Goal: Task Accomplishment & Management: Use online tool/utility

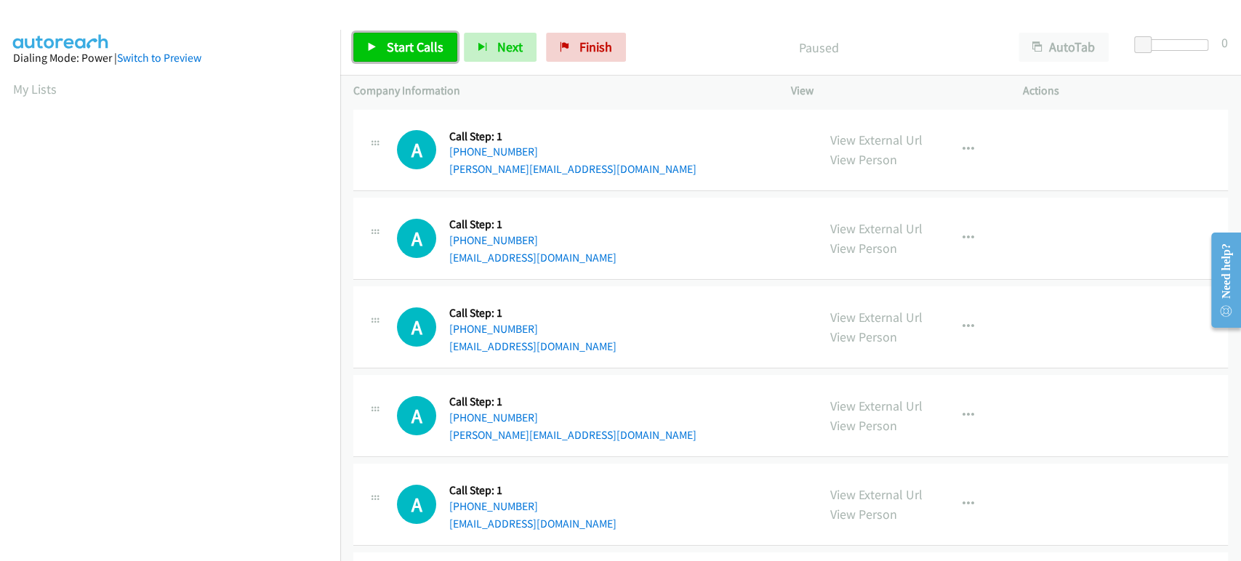
click at [417, 58] on link "Start Calls" at bounding box center [405, 47] width 104 height 29
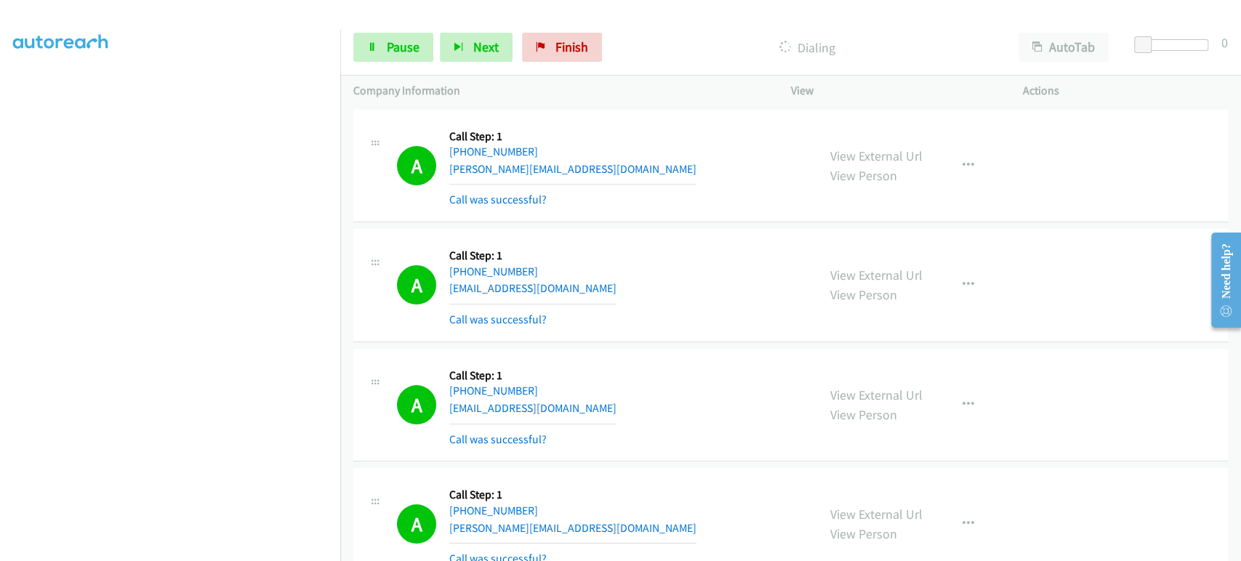
scroll to position [170, 0]
click at [394, 52] on span "Pause" at bounding box center [403, 47] width 33 height 17
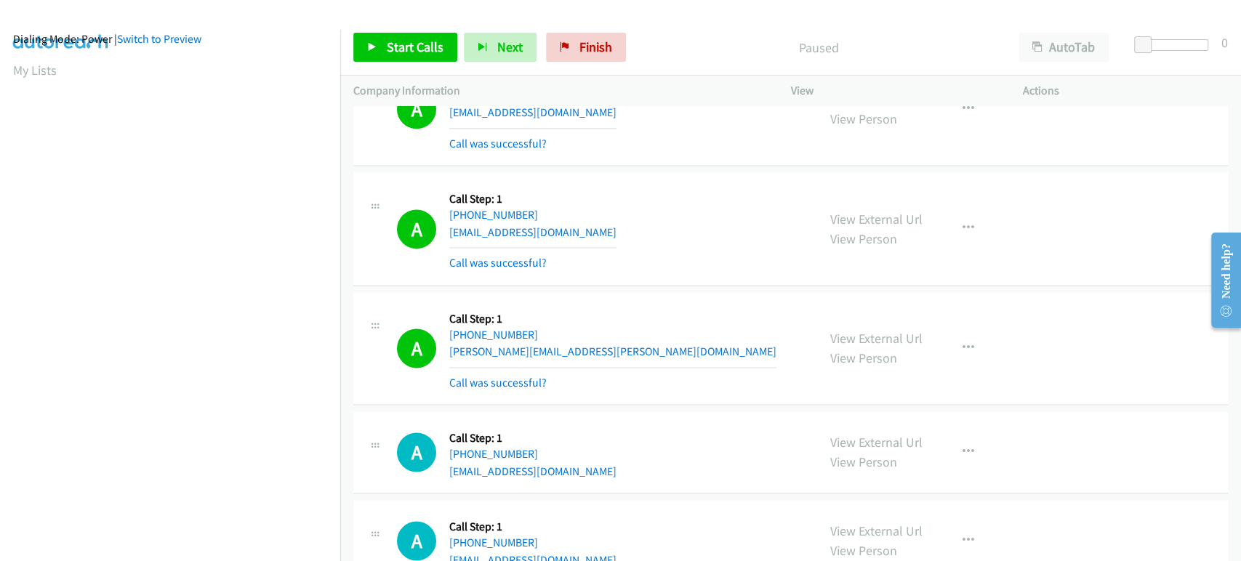
scroll to position [0, 0]
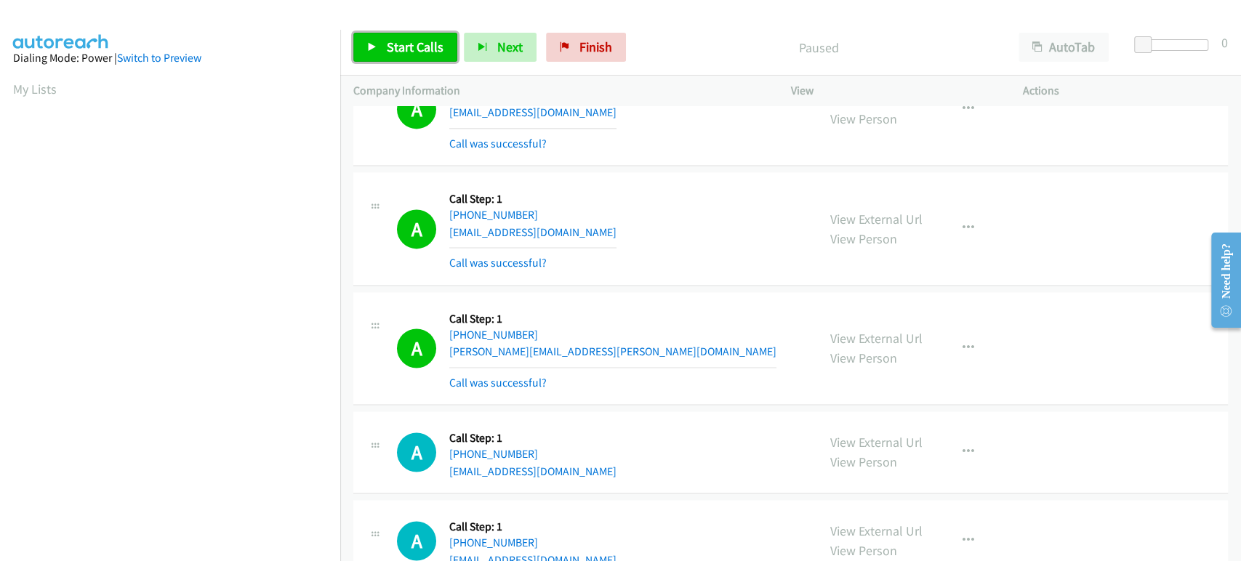
click at [413, 44] on span "Start Calls" at bounding box center [415, 47] width 57 height 17
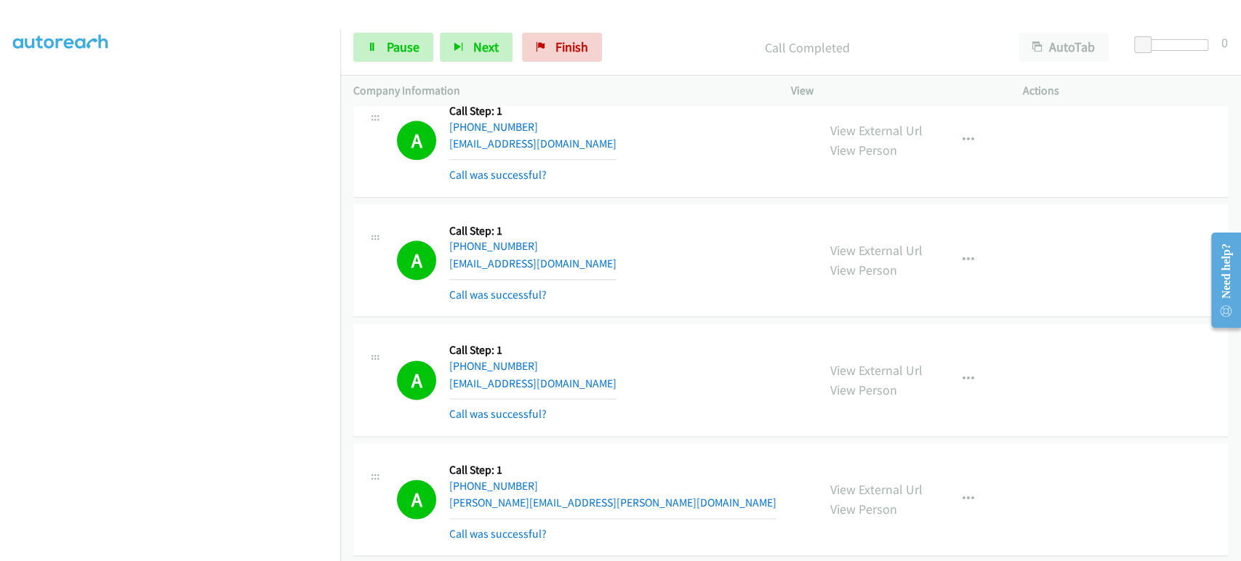
scroll to position [1211, 0]
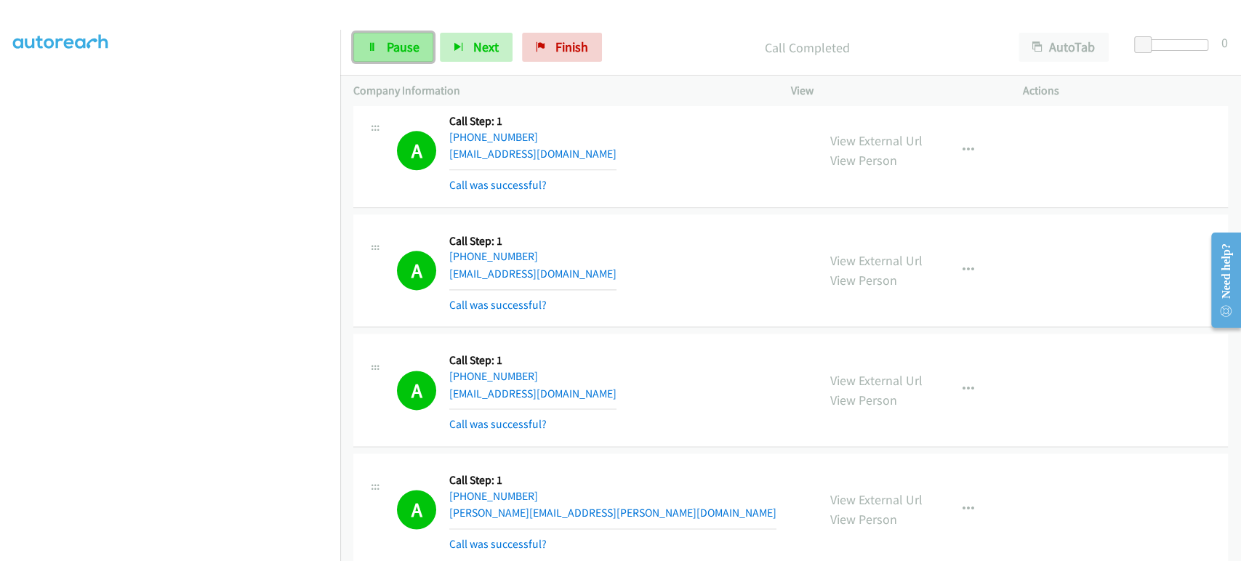
click at [378, 52] on link "Pause" at bounding box center [393, 47] width 80 height 29
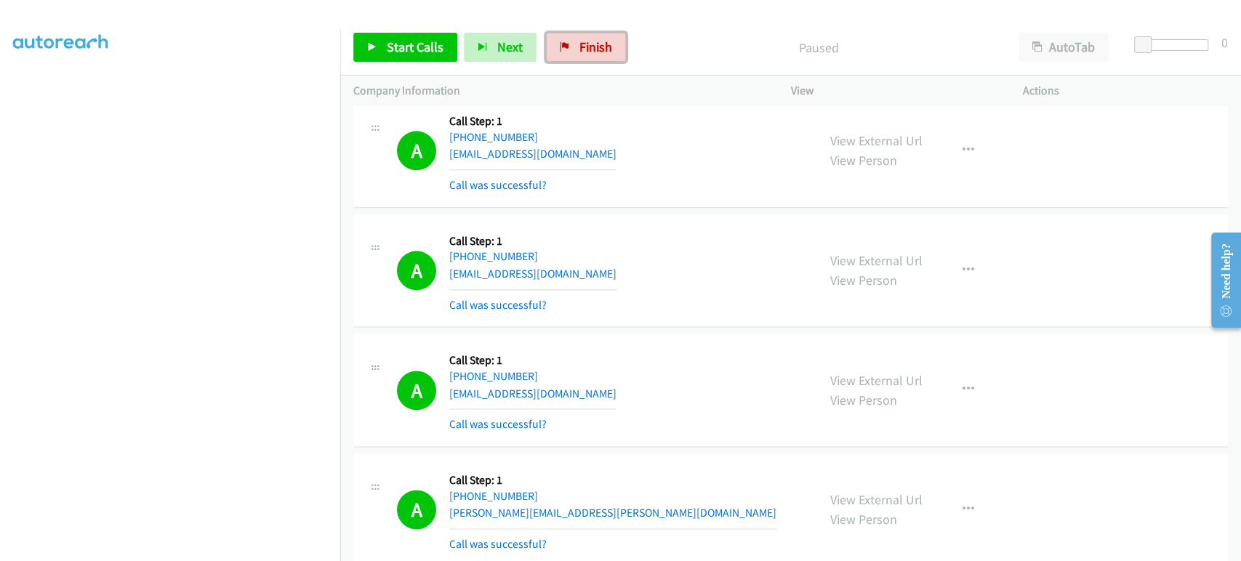
drag, startPoint x: 581, startPoint y: 44, endPoint x: 672, endPoint y: 62, distance: 93.4
click at [581, 44] on span "Finish" at bounding box center [595, 47] width 33 height 17
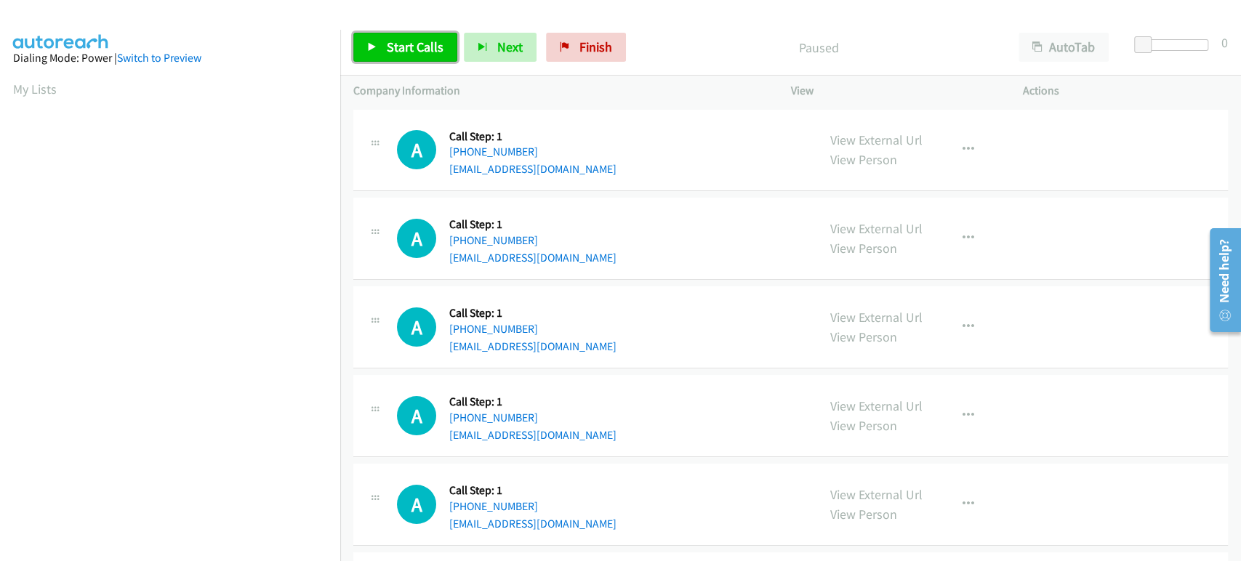
click at [393, 47] on span "Start Calls" at bounding box center [415, 47] width 57 height 17
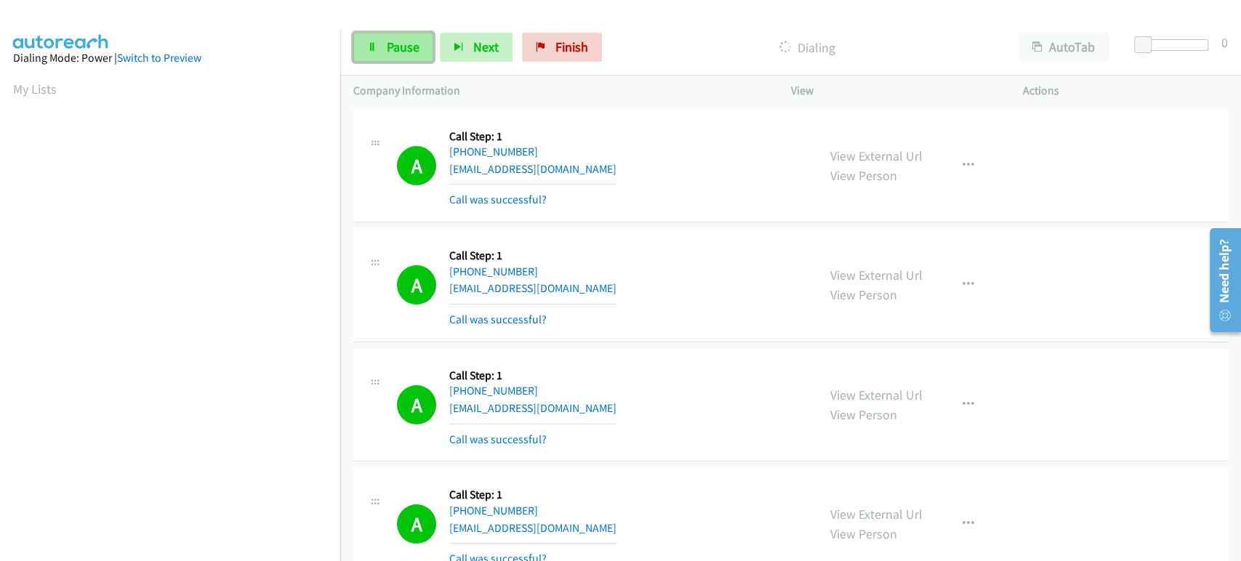
click at [407, 47] on span "Pause" at bounding box center [403, 47] width 33 height 17
click at [382, 41] on link "Start Calls" at bounding box center [405, 47] width 104 height 29
drag, startPoint x: 384, startPoint y: 46, endPoint x: 391, endPoint y: 38, distance: 10.8
click at [384, 46] on link "Pause" at bounding box center [393, 47] width 80 height 29
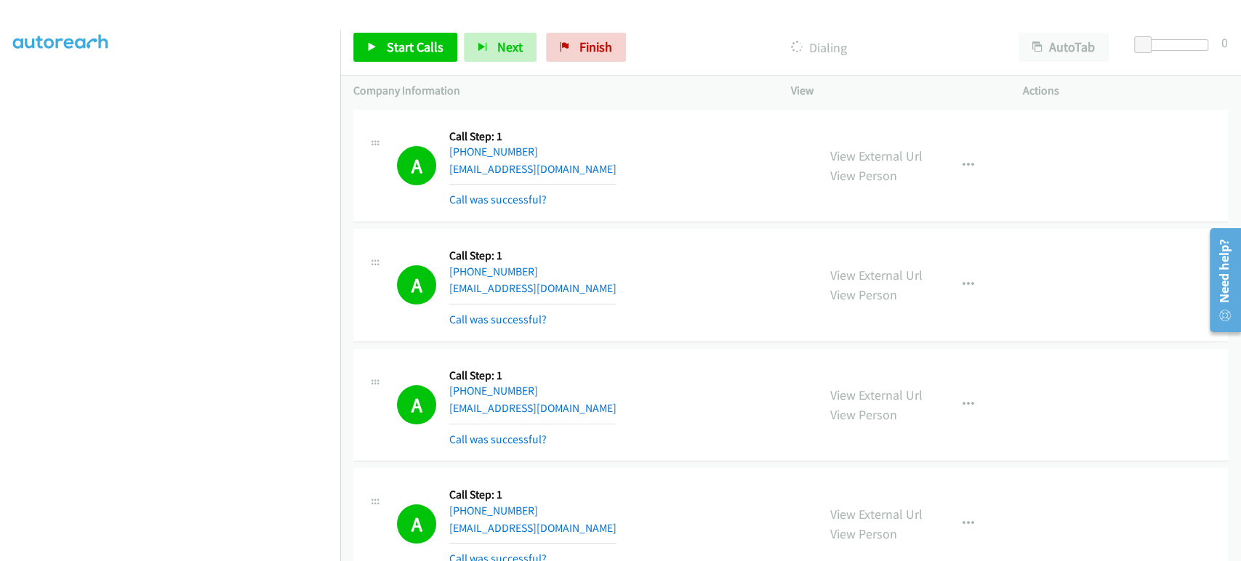
scroll to position [255, 0]
click at [369, 49] on icon at bounding box center [372, 48] width 10 height 10
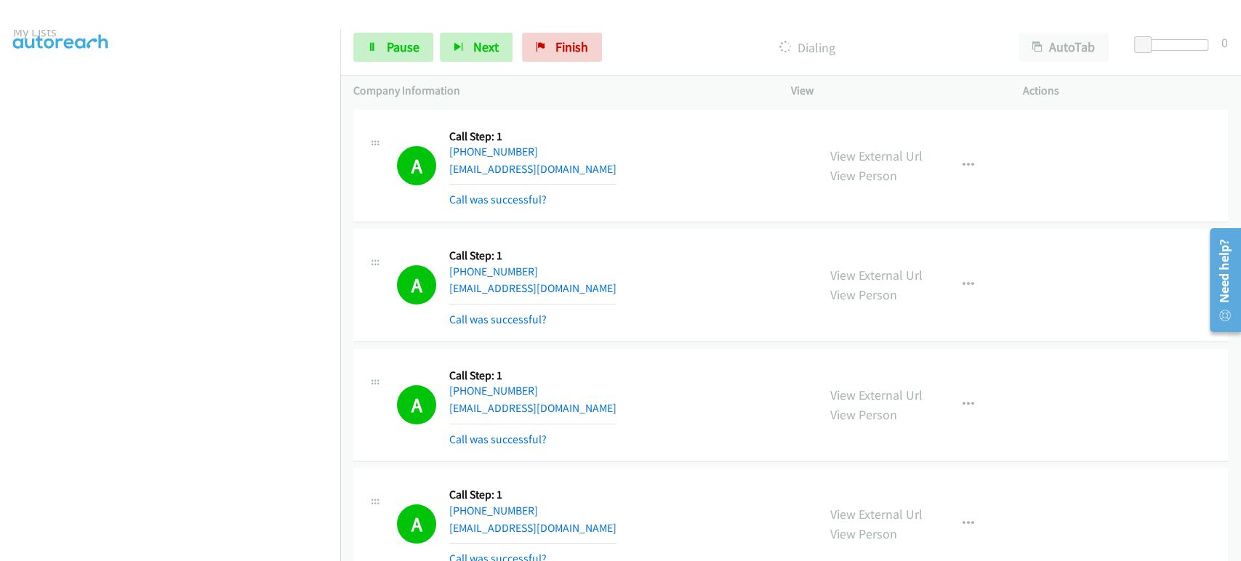
scroll to position [12, 0]
click at [390, 44] on span "Pause" at bounding box center [403, 47] width 33 height 17
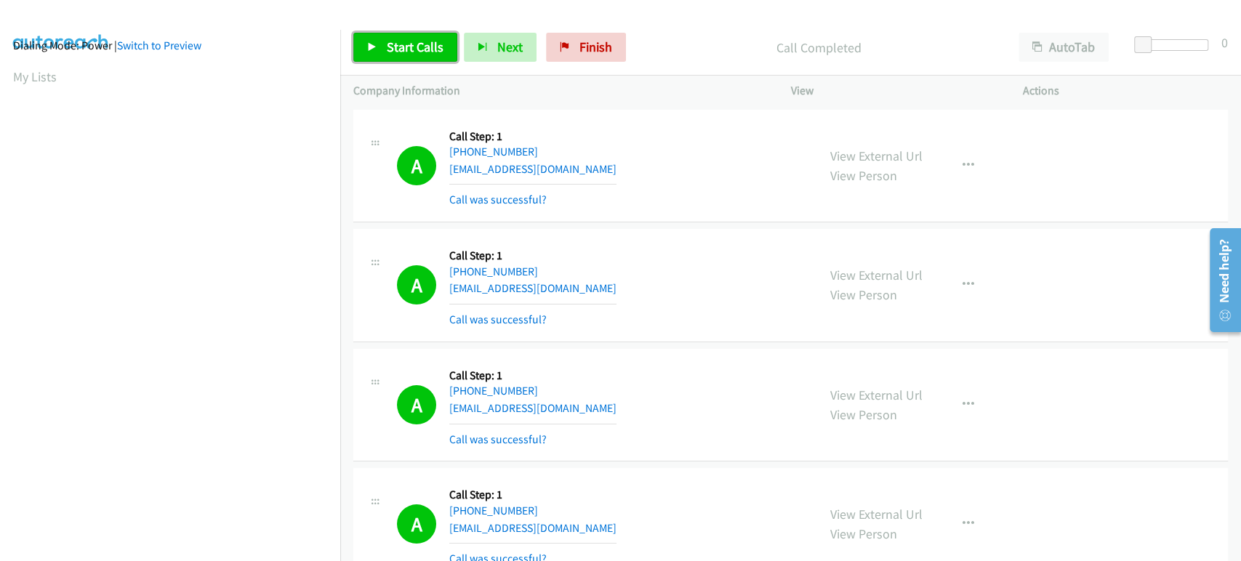
click at [409, 39] on span "Start Calls" at bounding box center [415, 47] width 57 height 17
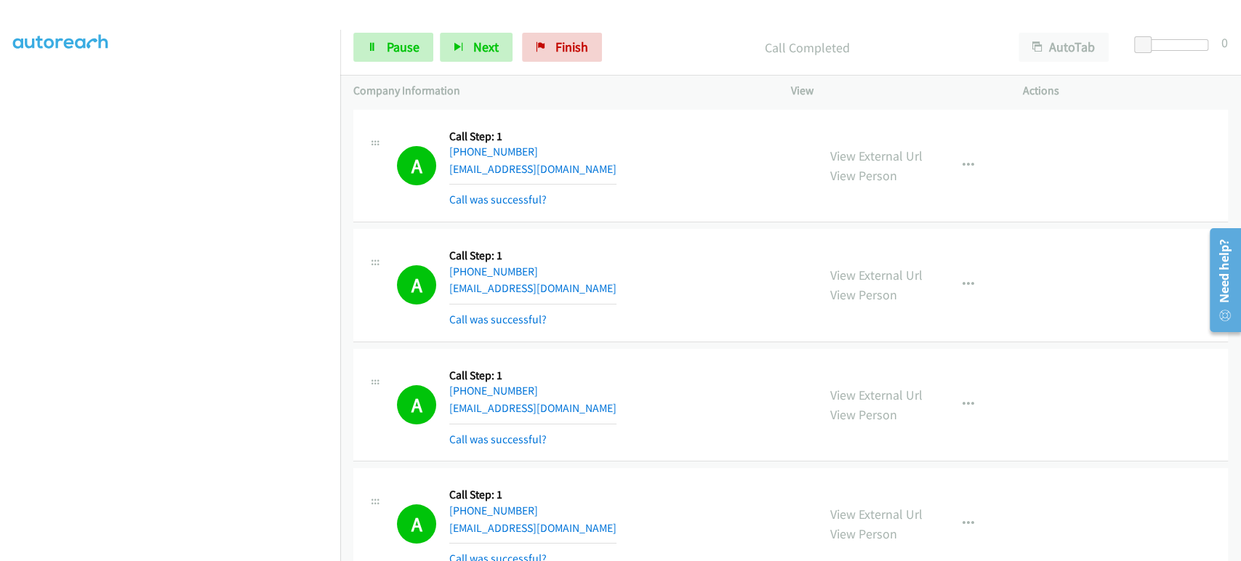
scroll to position [255, 0]
click at [389, 58] on link "Pause" at bounding box center [393, 47] width 80 height 29
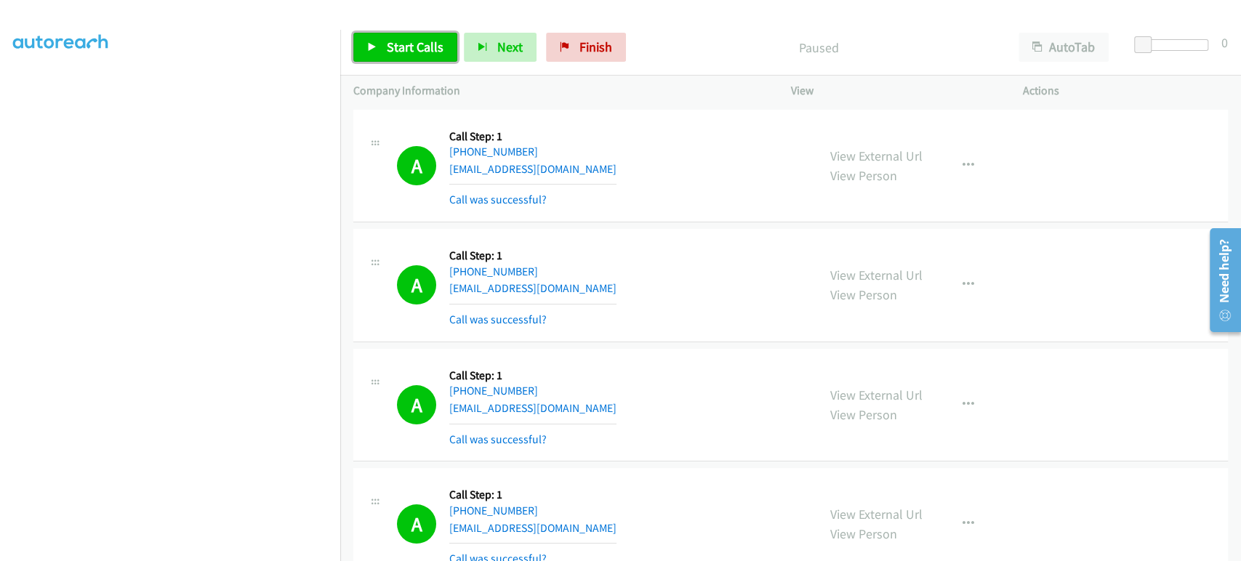
click at [427, 45] on span "Start Calls" at bounding box center [415, 47] width 57 height 17
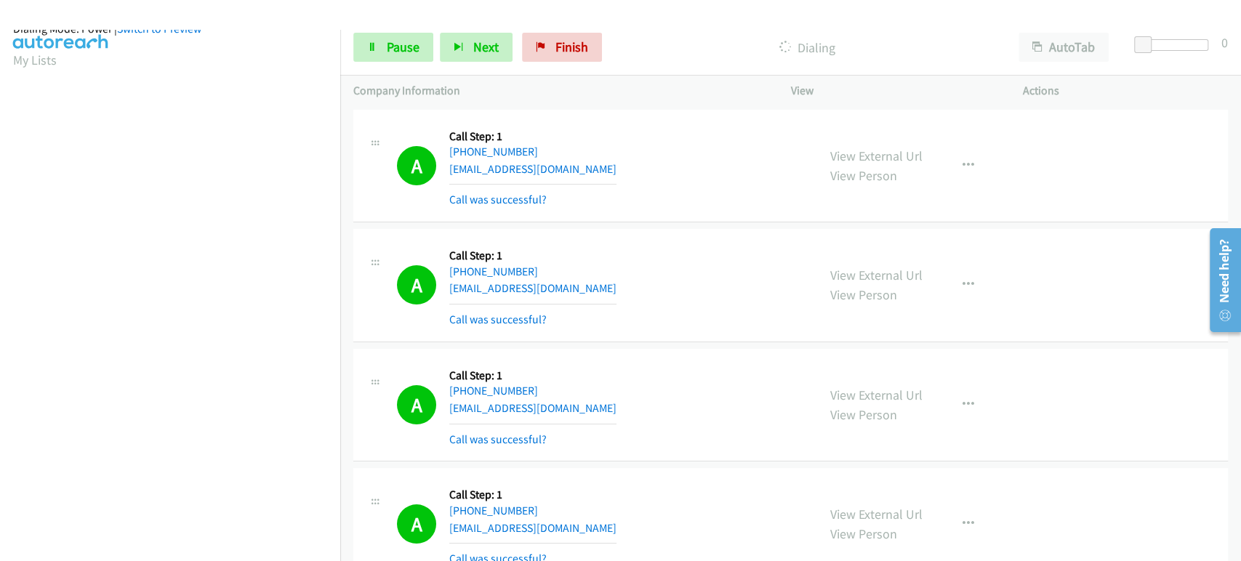
scroll to position [0, 0]
click at [411, 59] on link "Pause" at bounding box center [393, 47] width 80 height 29
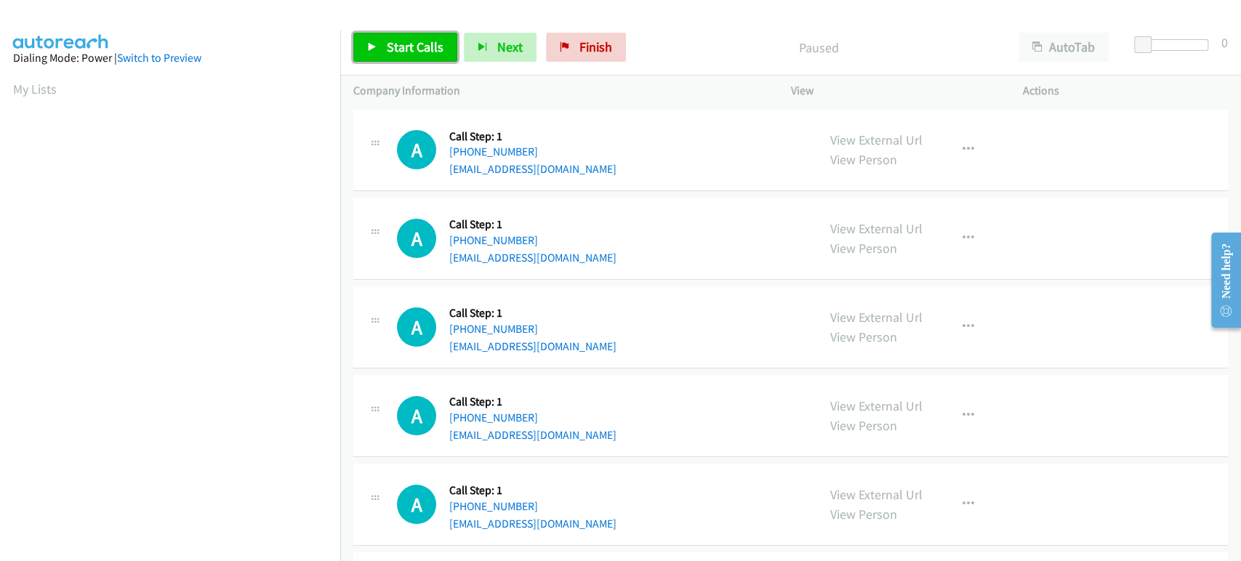
click at [404, 41] on span "Start Calls" at bounding box center [415, 47] width 57 height 17
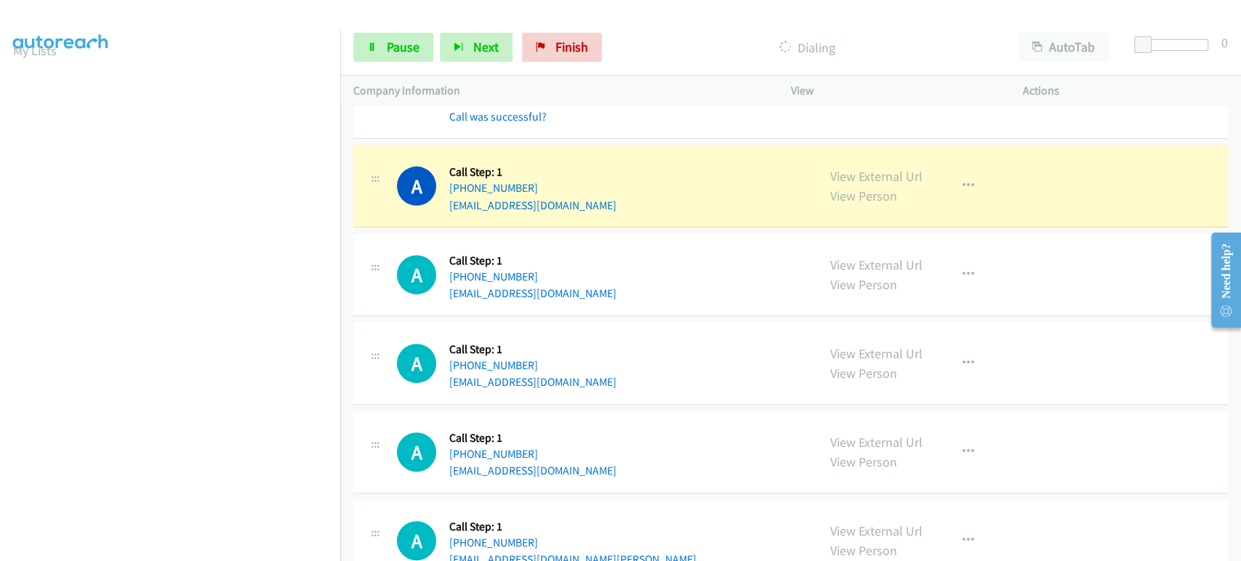
scroll to position [9, 0]
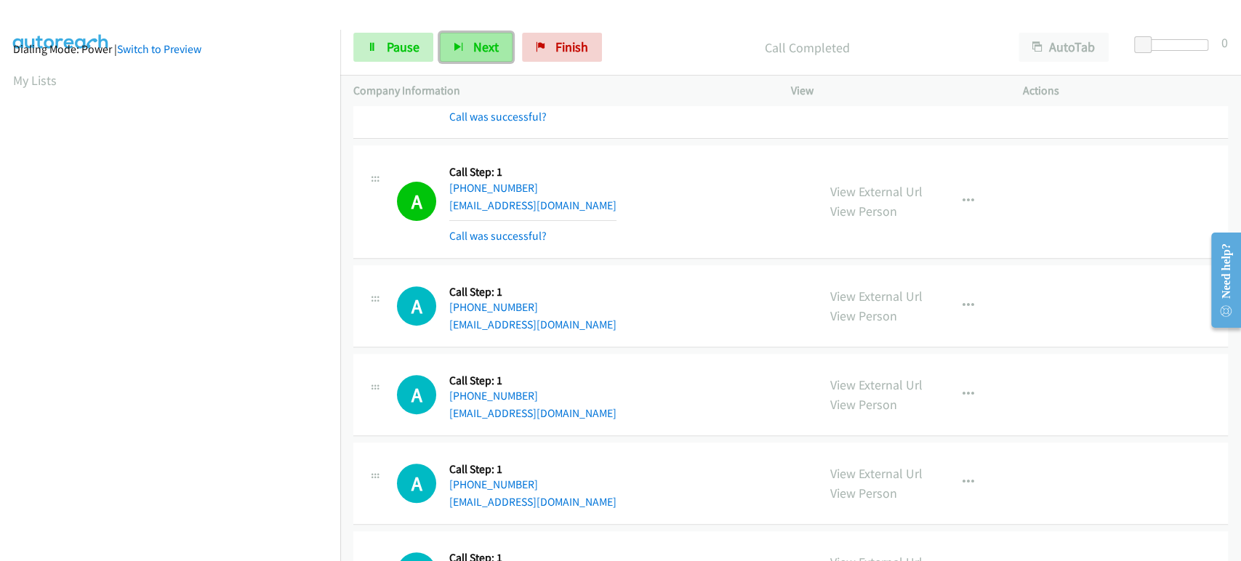
click at [499, 49] on button "Next" at bounding box center [476, 47] width 73 height 29
click at [478, 41] on span "Next" at bounding box center [485, 47] width 25 height 17
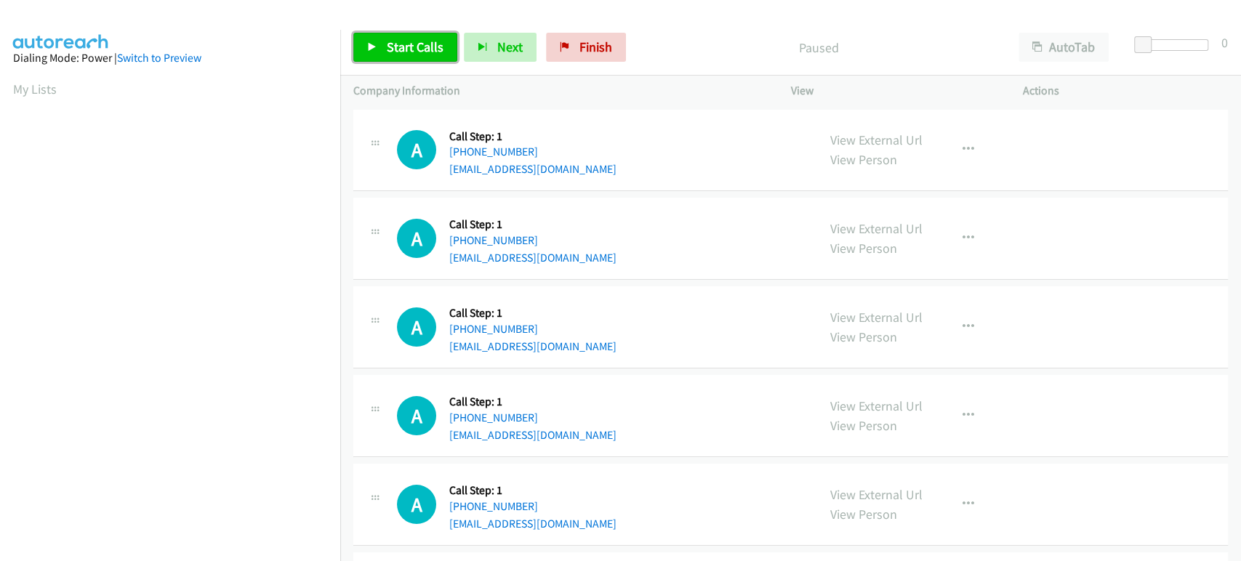
click at [421, 47] on span "Start Calls" at bounding box center [415, 47] width 57 height 17
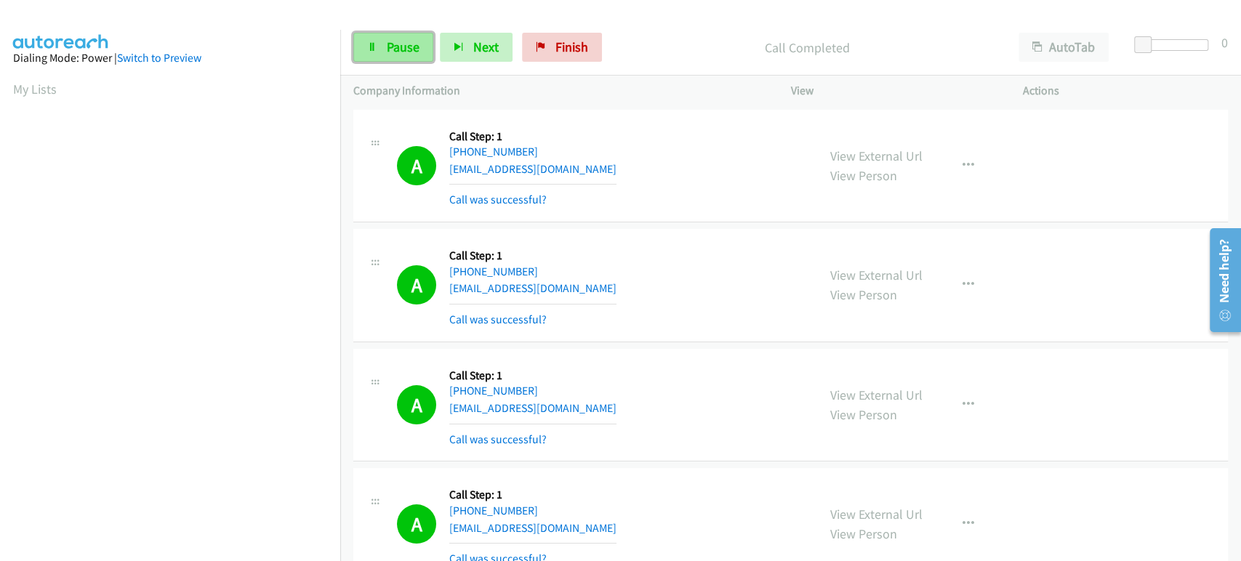
click at [393, 49] on span "Pause" at bounding box center [403, 47] width 33 height 17
click at [415, 41] on span "Start Calls" at bounding box center [415, 47] width 57 height 17
click at [402, 43] on span "Pause" at bounding box center [403, 47] width 33 height 17
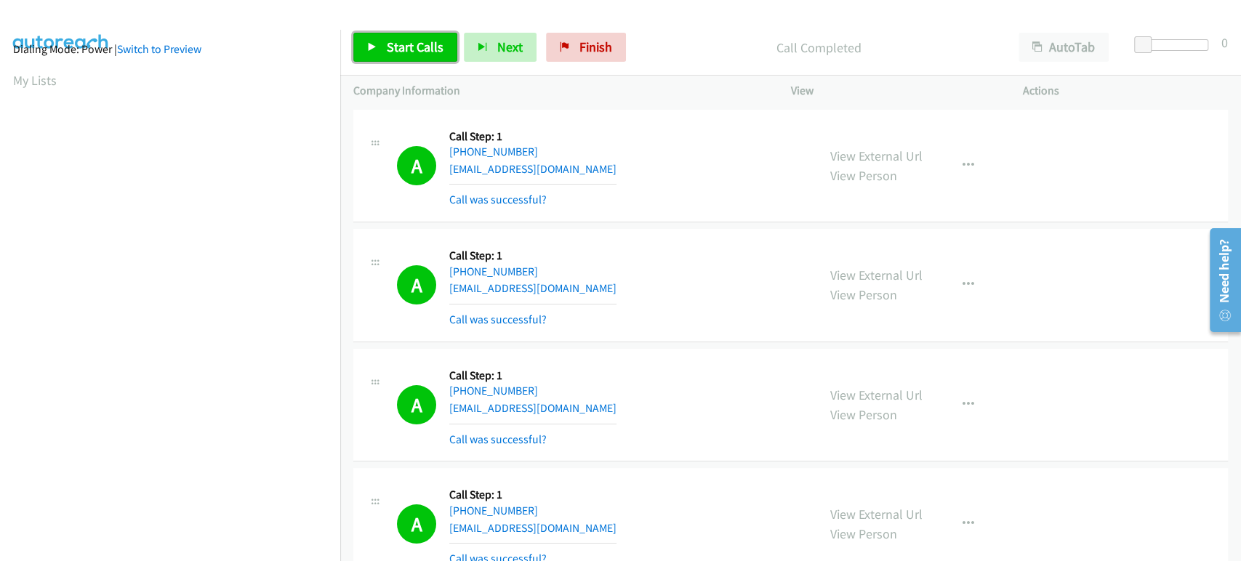
click at [398, 45] on span "Start Calls" at bounding box center [415, 47] width 57 height 17
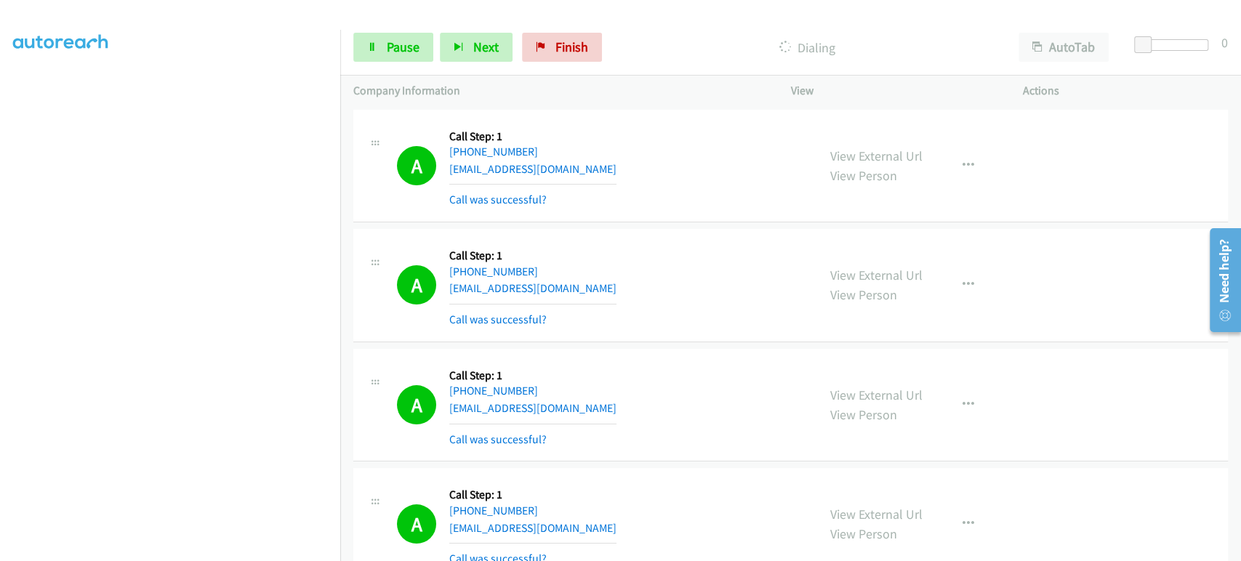
scroll to position [251, 0]
click at [401, 49] on span "Pause" at bounding box center [403, 47] width 33 height 17
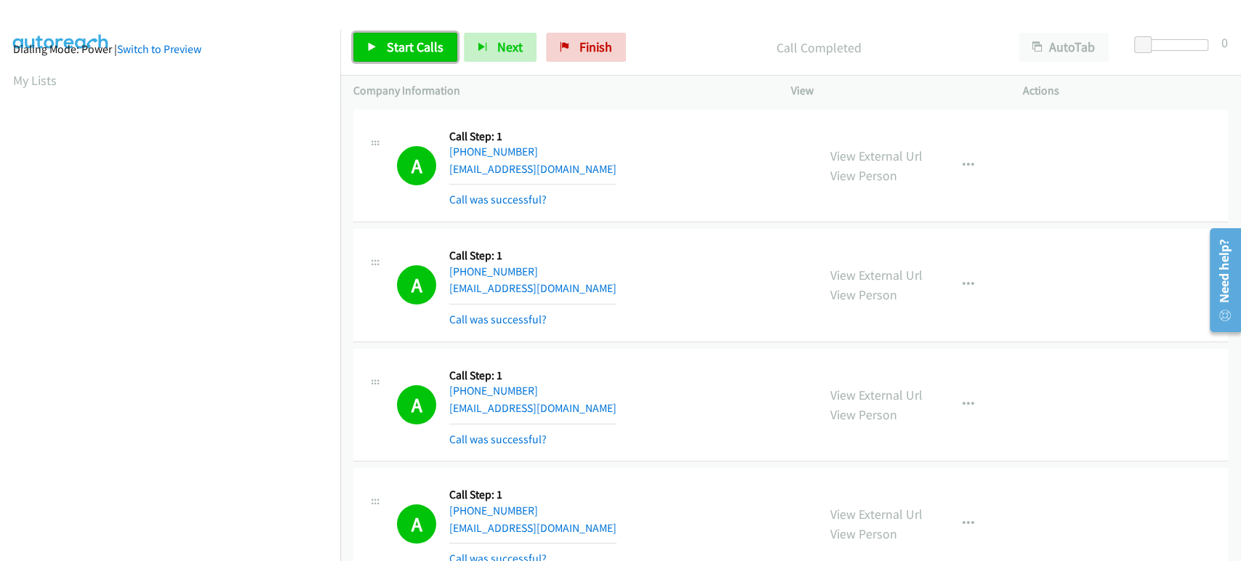
click at [387, 39] on span "Start Calls" at bounding box center [415, 47] width 57 height 17
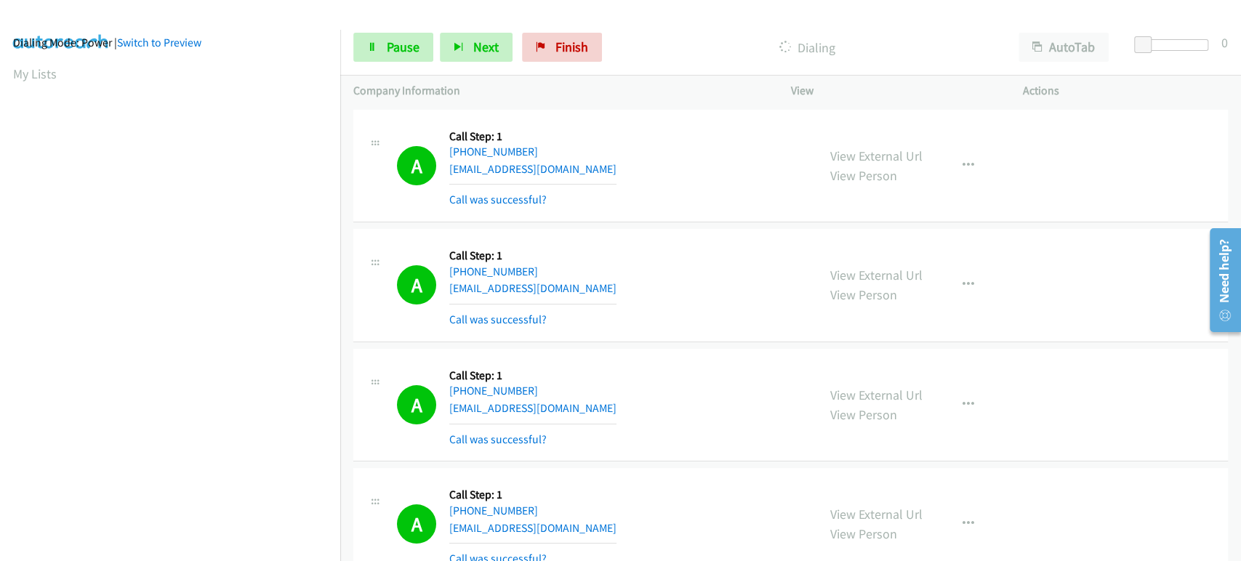
scroll to position [0, 0]
click at [395, 50] on span "Pause" at bounding box center [403, 47] width 33 height 17
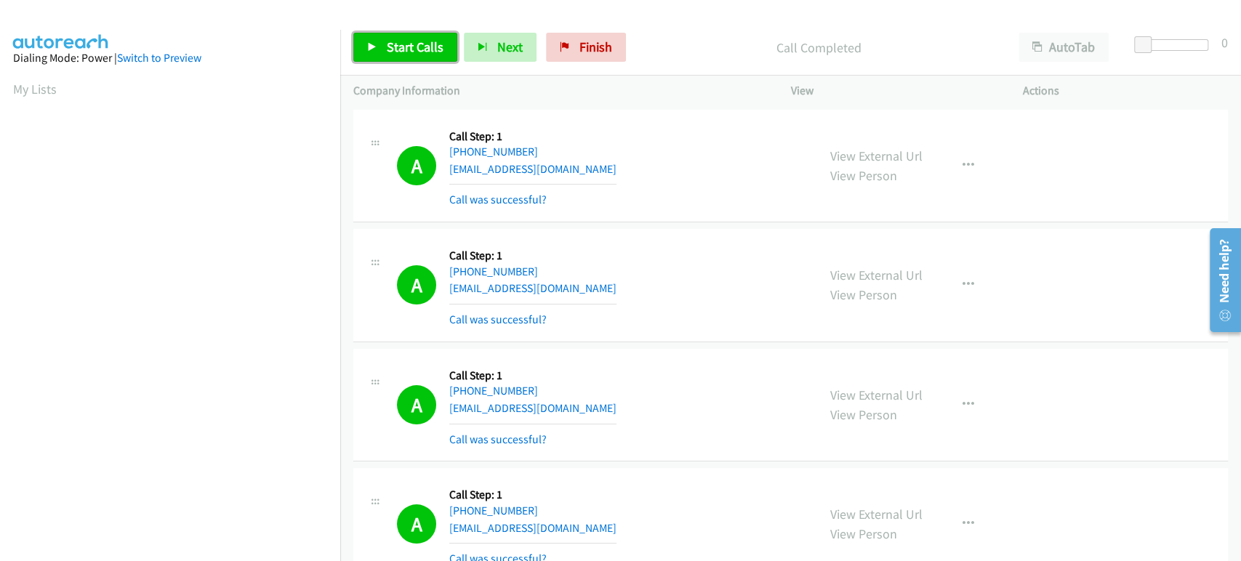
click at [425, 40] on span "Start Calls" at bounding box center [415, 47] width 57 height 17
click at [387, 44] on span "Pause" at bounding box center [403, 47] width 33 height 17
